Goal: Navigation & Orientation: Find specific page/section

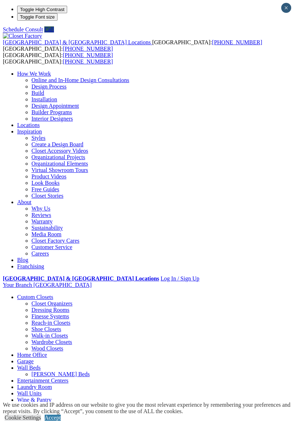
click at [0, 0] on div at bounding box center [0, 0] width 0 height 0
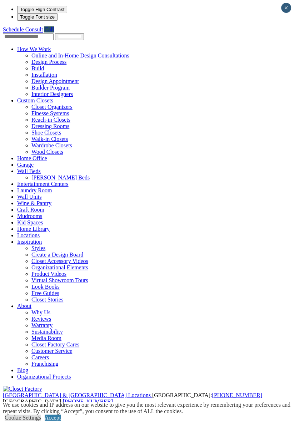
click at [17, 97] on link "Custom Closets" at bounding box center [35, 100] width 36 height 6
click at [22, 97] on link "Custom Closets" at bounding box center [35, 100] width 36 height 6
click at [35, 97] on link "Custom Closets" at bounding box center [35, 100] width 36 height 6
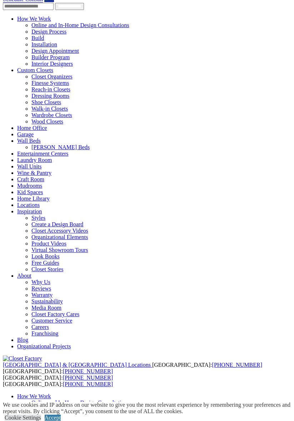
scroll to position [31, 0]
click at [21, 163] on link "Wall Units" at bounding box center [29, 166] width 24 height 6
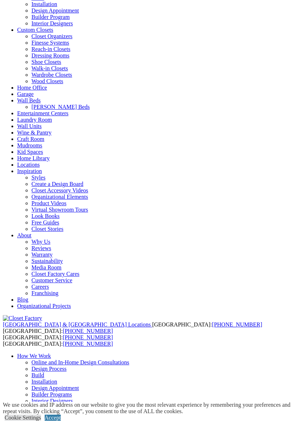
scroll to position [71, 0]
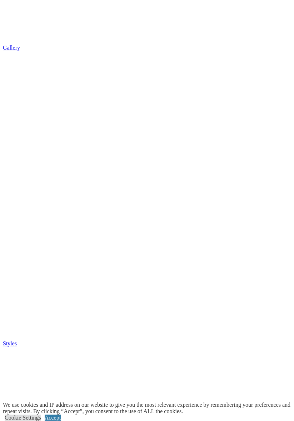
scroll to position [1128, 0]
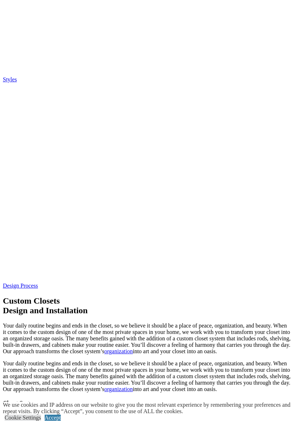
scroll to position [1391, 0]
